Goal: Information Seeking & Learning: Find specific fact

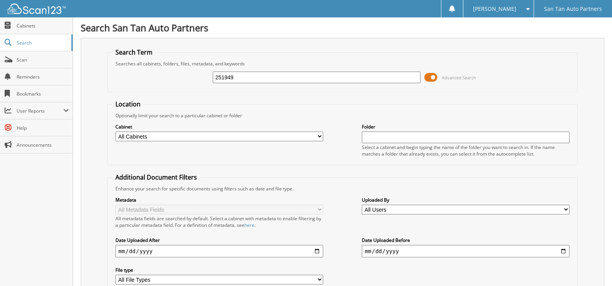
type input "251949"
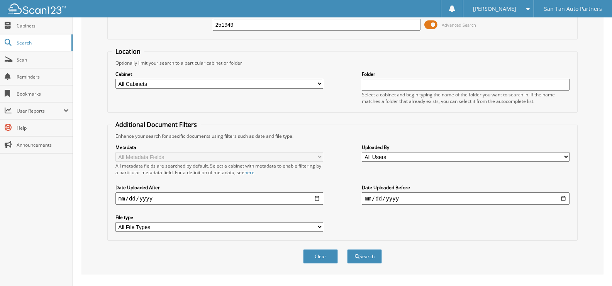
scroll to position [92, 0]
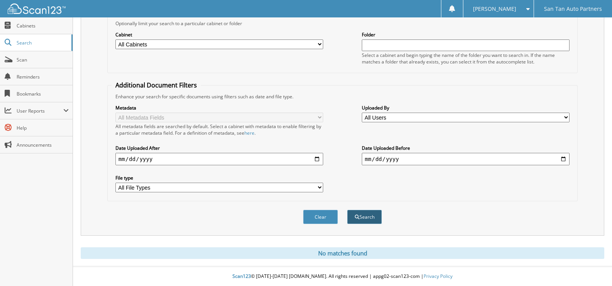
click at [371, 213] on button "Search" at bounding box center [364, 216] width 35 height 14
